Goal: Task Accomplishment & Management: Use online tool/utility

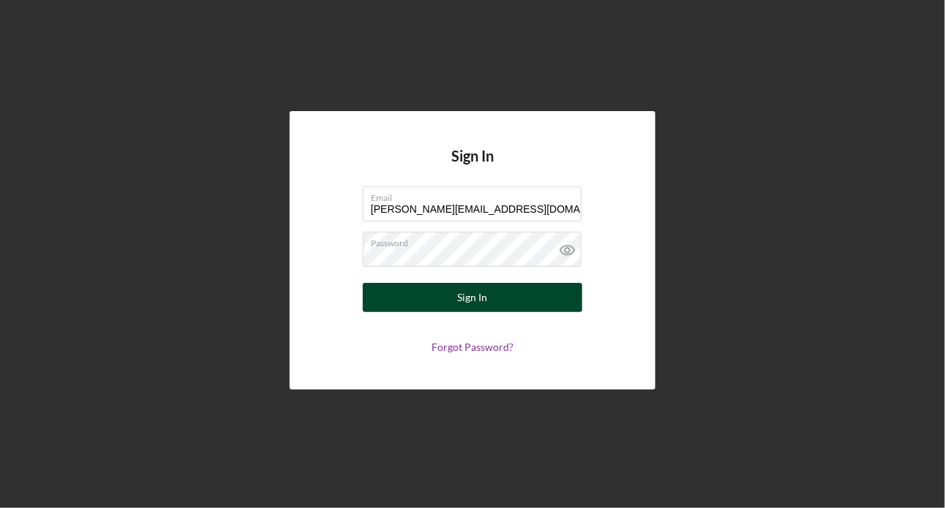
click at [547, 304] on button "Sign In" at bounding box center [472, 297] width 219 height 29
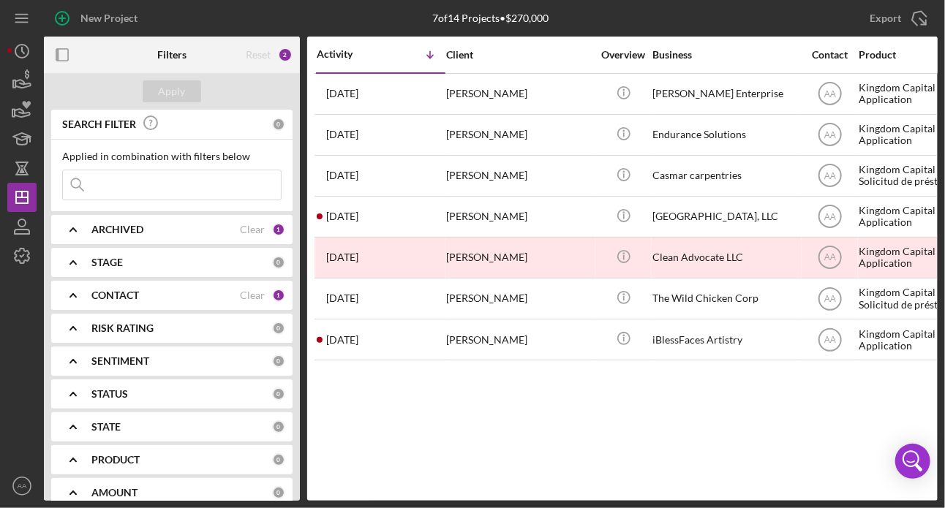
click at [178, 295] on div "CONTACT" at bounding box center [165, 296] width 148 height 12
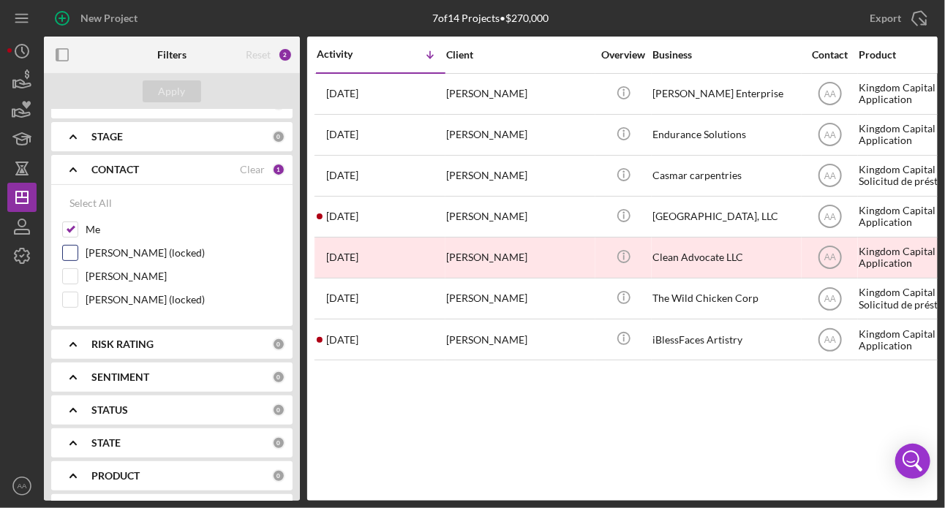
scroll to position [98, 0]
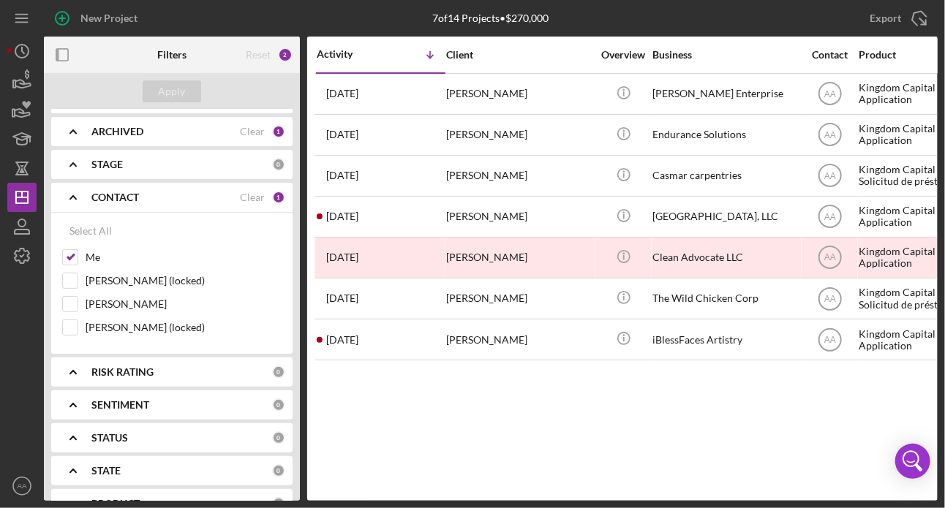
click at [187, 157] on div "STAGE 0" at bounding box center [188, 164] width 194 height 29
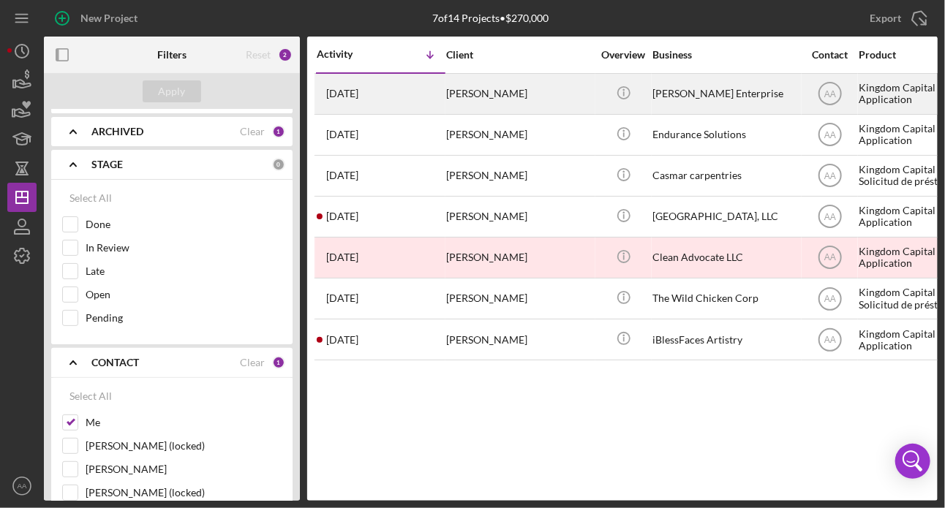
click at [358, 97] on time "[DATE]" at bounding box center [342, 94] width 32 height 12
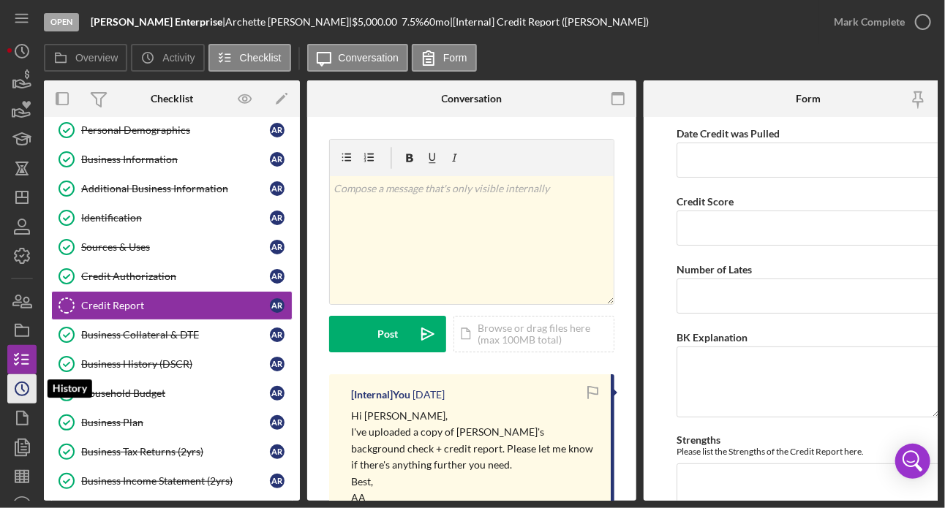
scroll to position [19, 0]
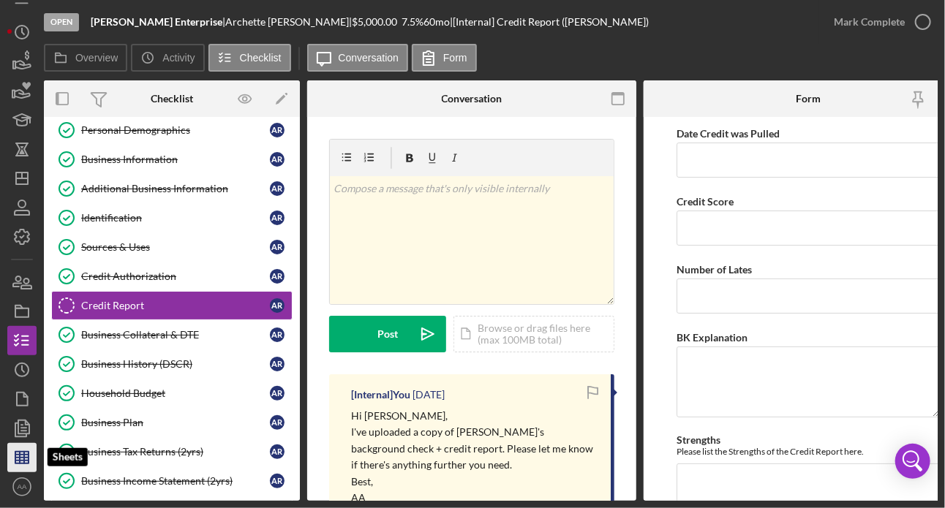
click at [30, 459] on icon "button" at bounding box center [22, 458] width 37 height 37
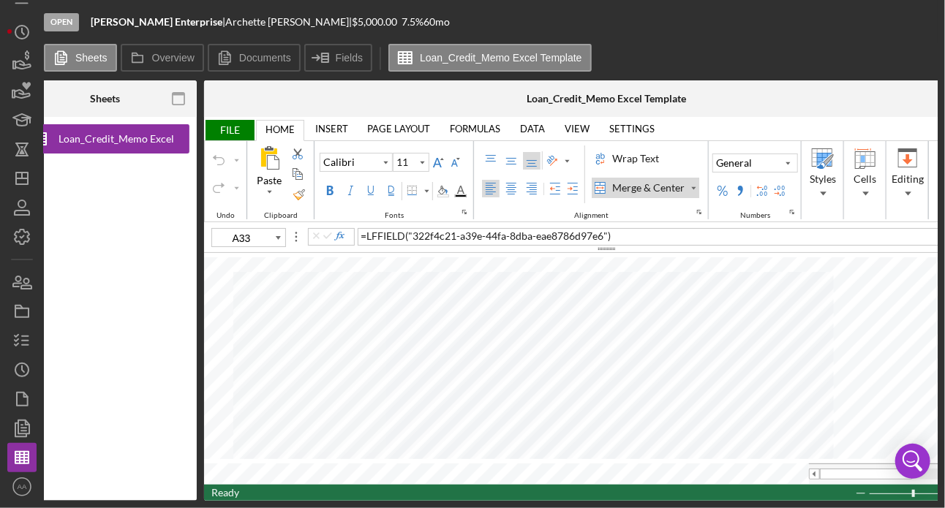
scroll to position [0, 100]
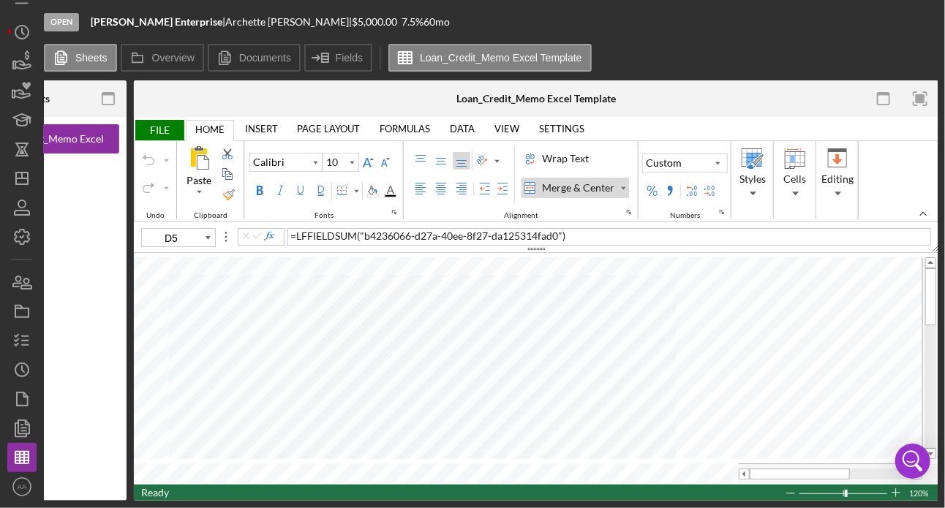
type input "11"
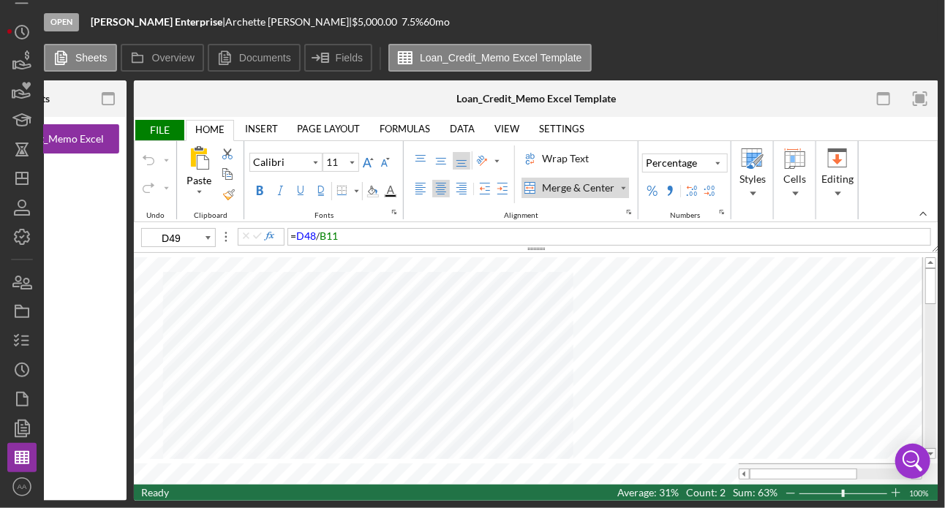
scroll to position [0, 99]
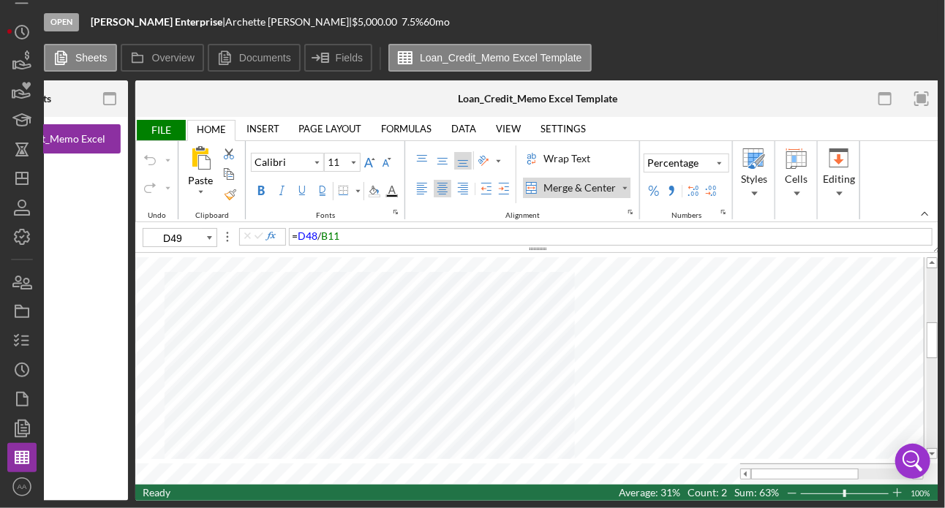
click at [901, 50] on div "Sheets Overview Documents Fields Loan_Credit_Memo Excel Template" at bounding box center [491, 58] width 894 height 29
